Goal: Check status: Check status

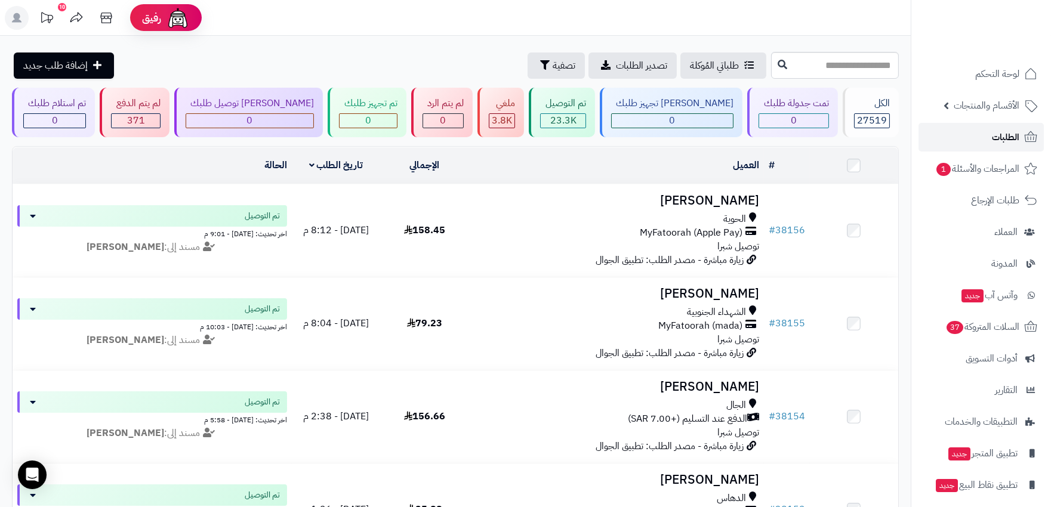
click at [1024, 129] on link "الطلبات" at bounding box center [981, 137] width 125 height 29
click at [1004, 141] on span "الطلبات" at bounding box center [1005, 137] width 27 height 17
click at [998, 132] on span "الطلبات" at bounding box center [1005, 137] width 27 height 17
